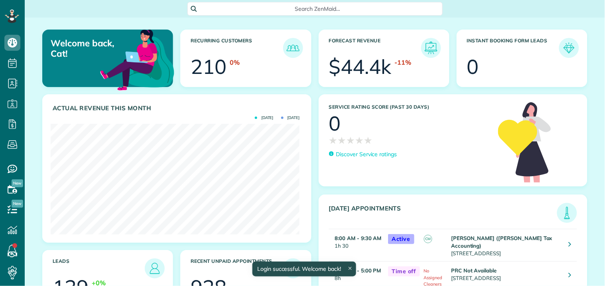
scroll to position [110, 249]
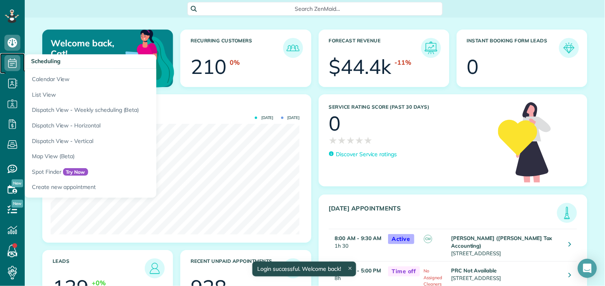
click at [16, 62] on icon at bounding box center [12, 63] width 16 height 16
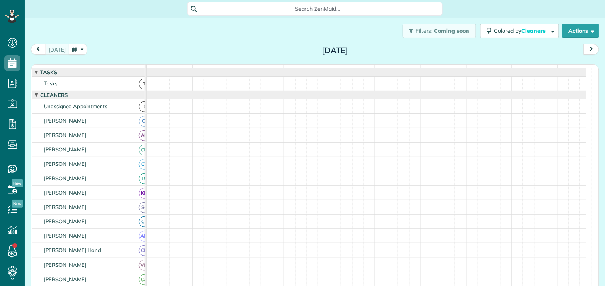
scroll to position [3, 3]
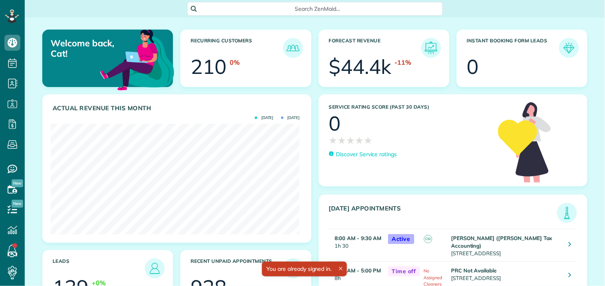
scroll to position [110, 249]
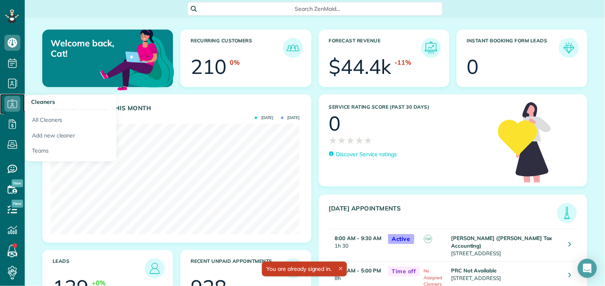
click at [14, 102] on icon at bounding box center [12, 104] width 16 height 16
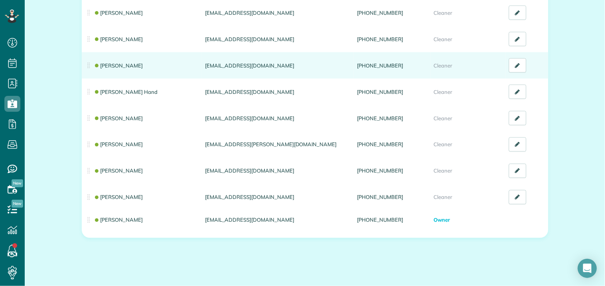
scroll to position [221, 0]
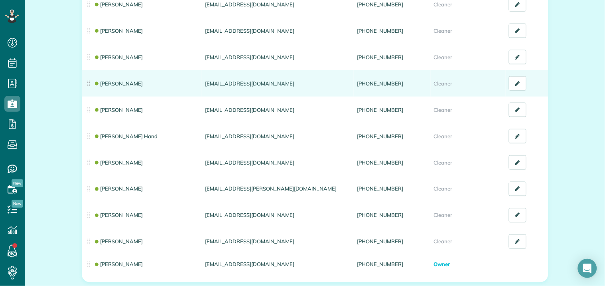
drag, startPoint x: 256, startPoint y: 81, endPoint x: 197, endPoint y: 86, distance: 60.0
click at [197, 86] on tr "Crystal Treece lilcrys109@gmail.com (618) 435-0630 Cleaner" at bounding box center [315, 83] width 467 height 26
copy tr "lilcrys109@gmail.com"
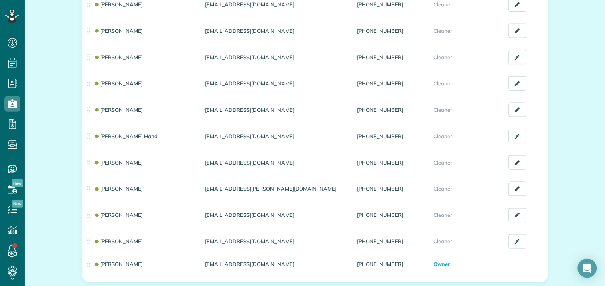
click at [49, 80] on div "All Cleaners & Office Managers (15) NEW! Manage your cleaners availability Your…" at bounding box center [315, 68] width 580 height 544
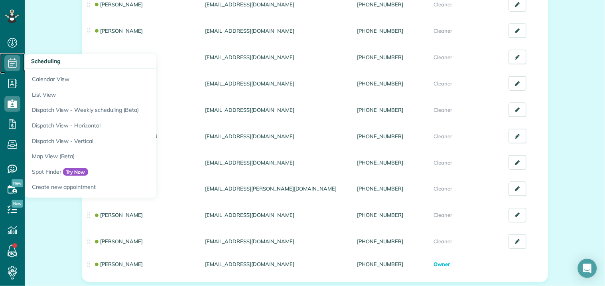
click at [15, 63] on icon at bounding box center [12, 63] width 16 height 16
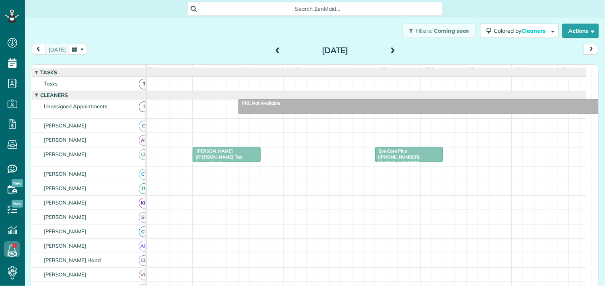
scroll to position [3, 3]
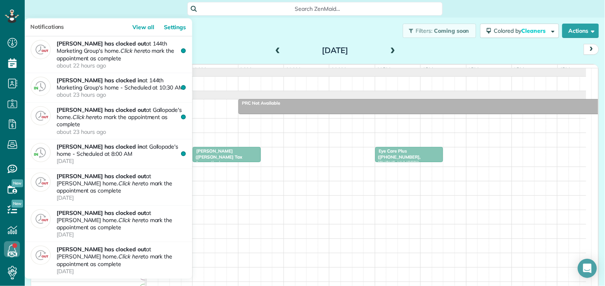
click at [10, 246] on use at bounding box center [12, 249] width 8 height 10
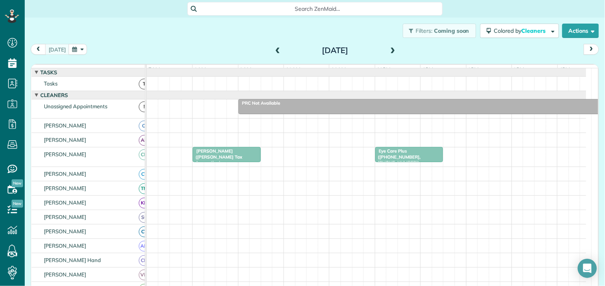
click at [390, 49] on span at bounding box center [393, 50] width 9 height 7
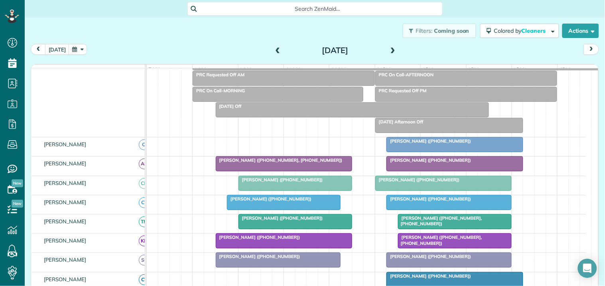
scroll to position [44, 0]
click at [76, 49] on button "button" at bounding box center [78, 49] width 18 height 11
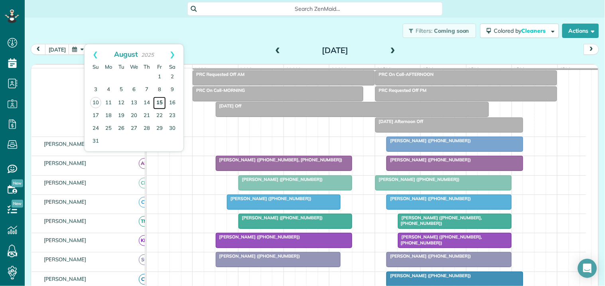
click at [160, 102] on link "15" at bounding box center [159, 103] width 13 height 13
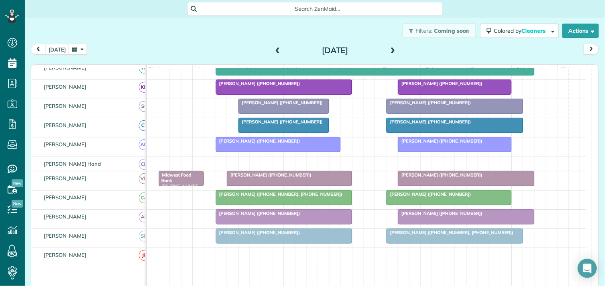
scroll to position [89, 0]
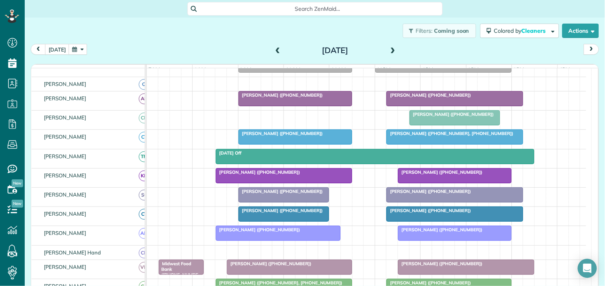
click at [80, 51] on button "button" at bounding box center [78, 49] width 18 height 11
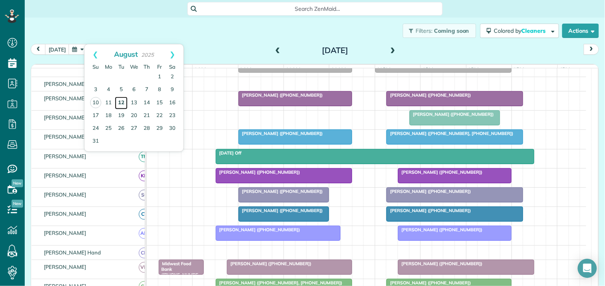
click at [120, 100] on link "12" at bounding box center [121, 103] width 13 height 13
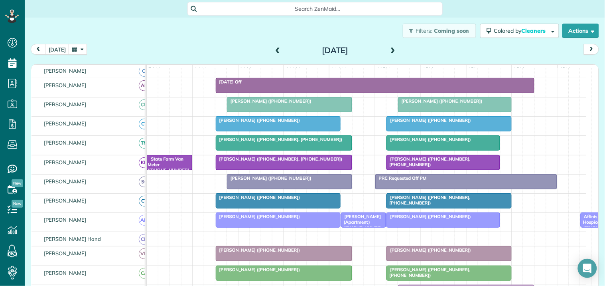
scroll to position [0, 0]
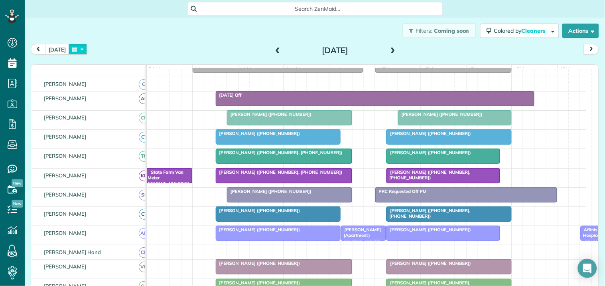
click at [80, 48] on button "button" at bounding box center [78, 49] width 18 height 11
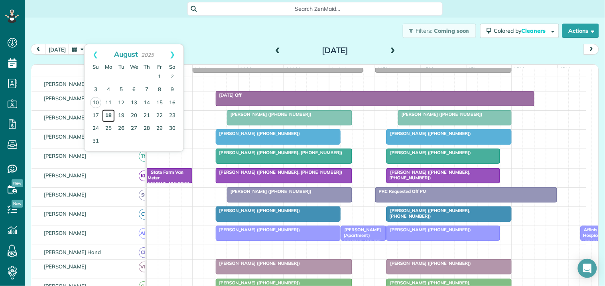
click at [108, 115] on link "18" at bounding box center [108, 115] width 13 height 13
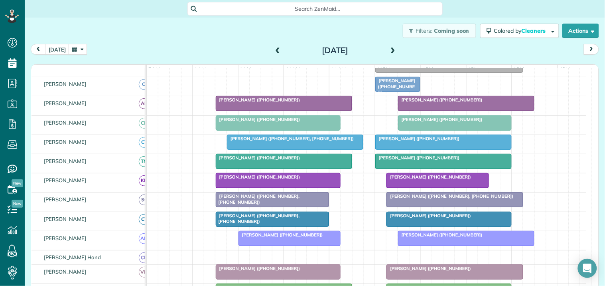
click at [389, 49] on span at bounding box center [393, 50] width 9 height 7
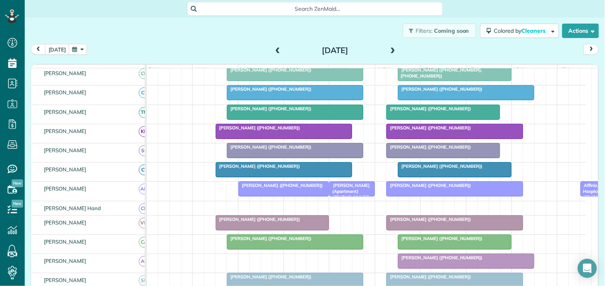
click at [389, 47] on span at bounding box center [393, 50] width 9 height 7
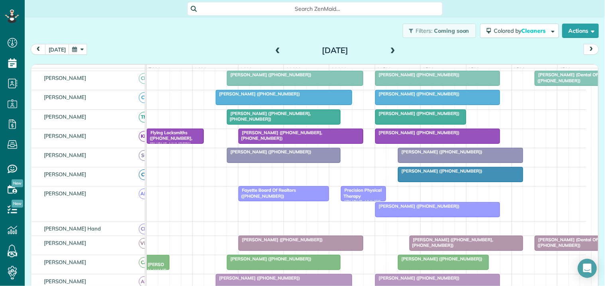
click at [389, 49] on span at bounding box center [393, 50] width 9 height 7
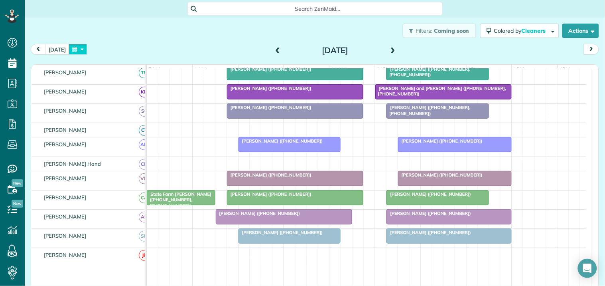
click at [77, 45] on button "button" at bounding box center [78, 49] width 18 height 11
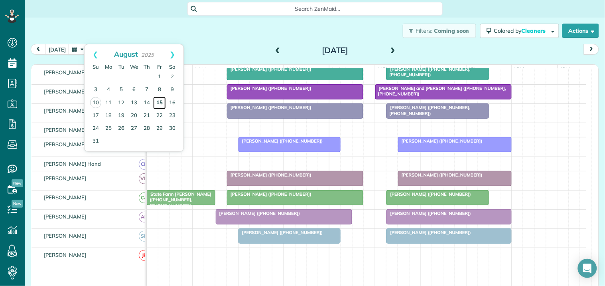
click at [159, 103] on link "15" at bounding box center [159, 103] width 13 height 13
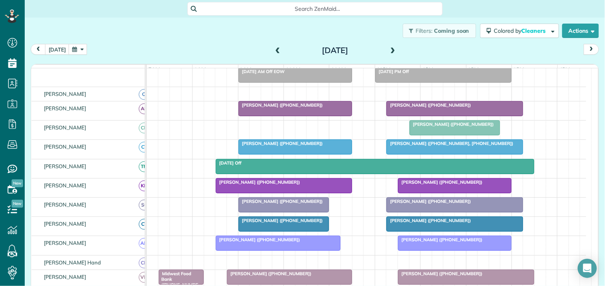
click at [73, 51] on button "button" at bounding box center [78, 49] width 18 height 11
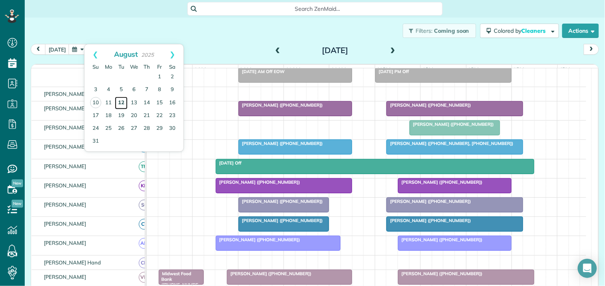
click at [120, 101] on link "12" at bounding box center [121, 103] width 13 height 13
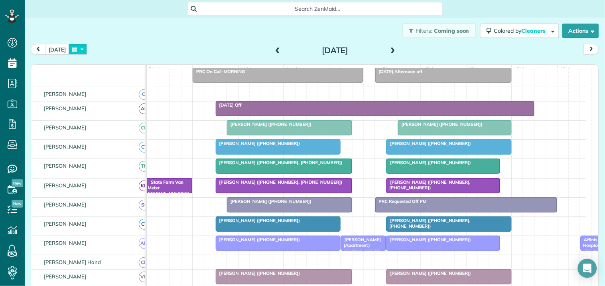
click at [74, 47] on button "button" at bounding box center [78, 49] width 18 height 11
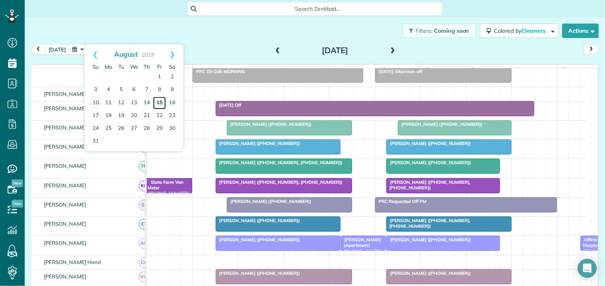
click at [160, 101] on link "15" at bounding box center [159, 103] width 13 height 13
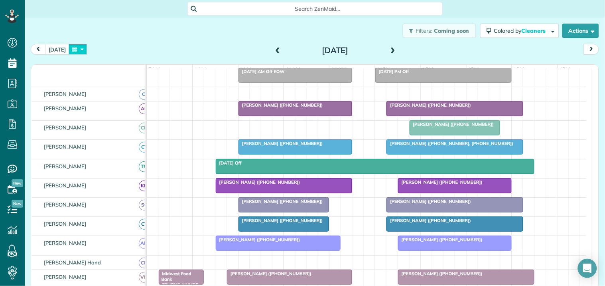
click at [79, 49] on button "button" at bounding box center [78, 49] width 18 height 11
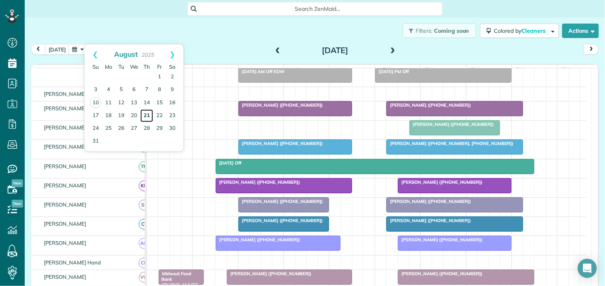
click at [148, 112] on link "21" at bounding box center [146, 115] width 13 height 13
